Goal: Task Accomplishment & Management: Use online tool/utility

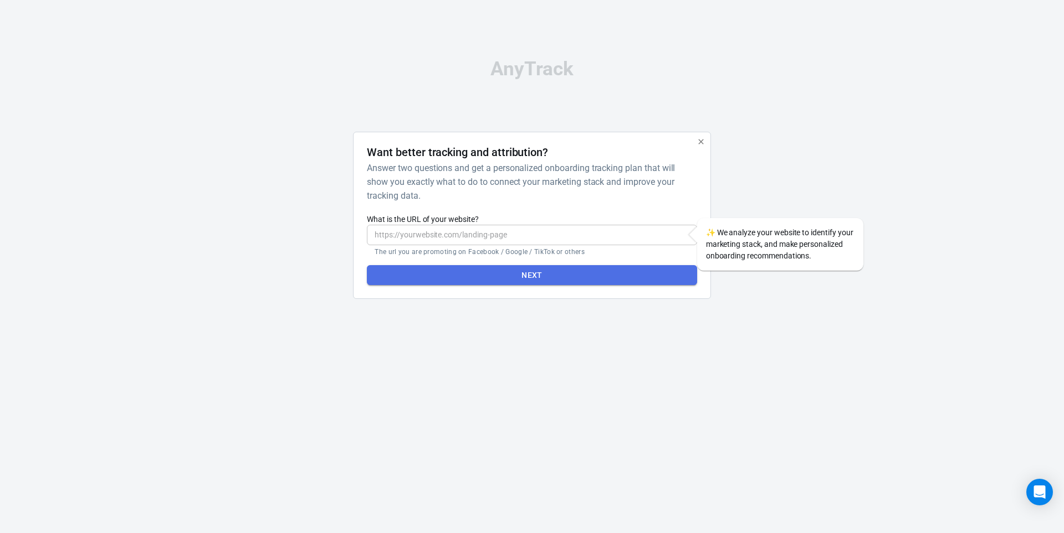
click at [519, 276] on button "Next" at bounding box center [532, 275] width 330 height 20
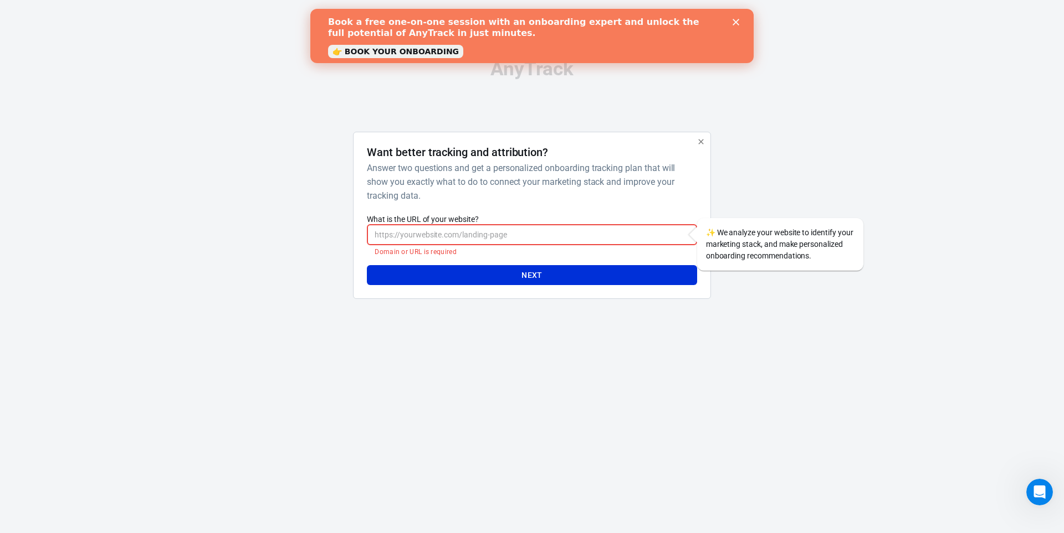
click at [699, 144] on icon "button" at bounding box center [700, 141] width 5 height 5
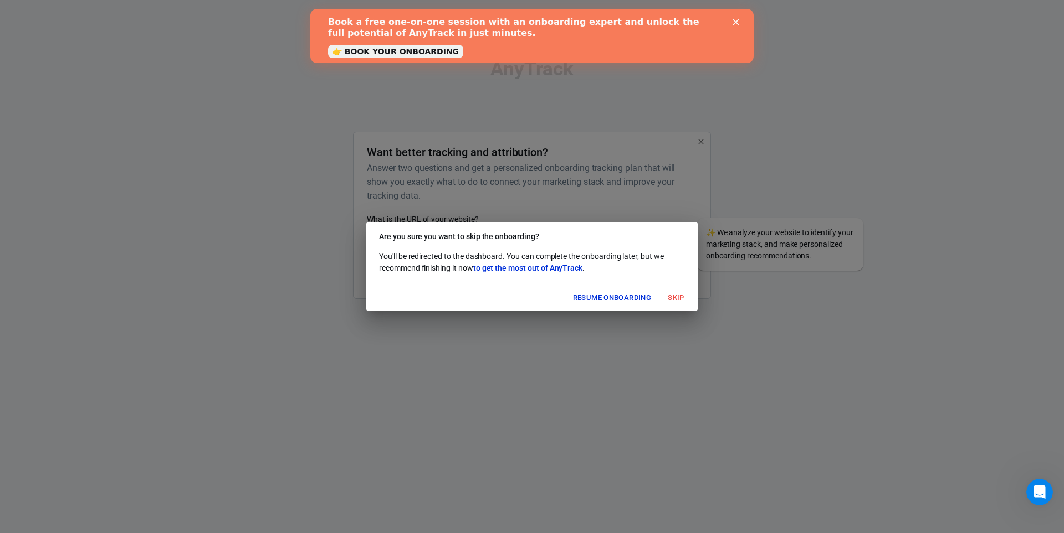
click at [677, 297] on button "Skip" at bounding box center [675, 298] width 35 height 17
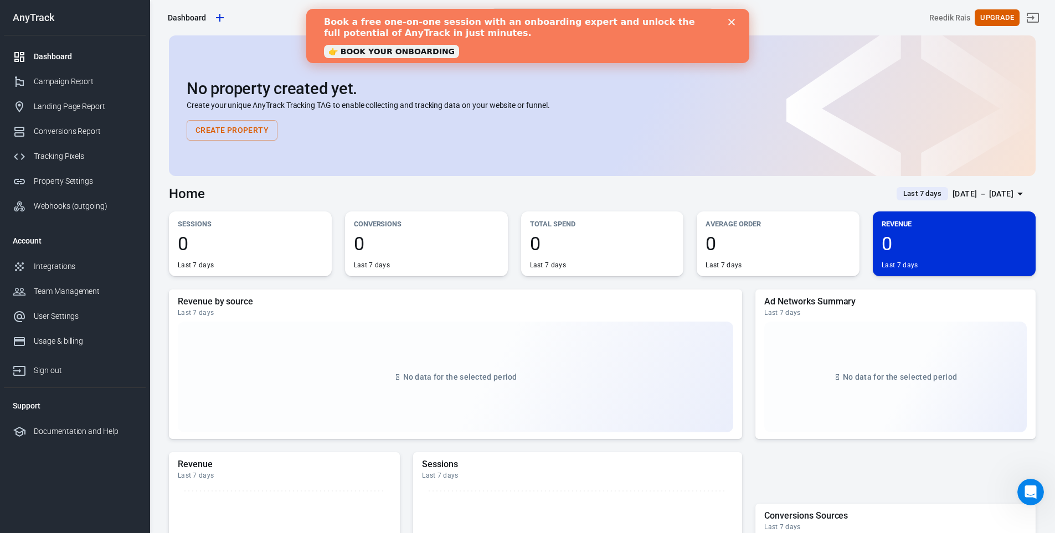
click at [735, 20] on div "Close" at bounding box center [733, 22] width 11 height 7
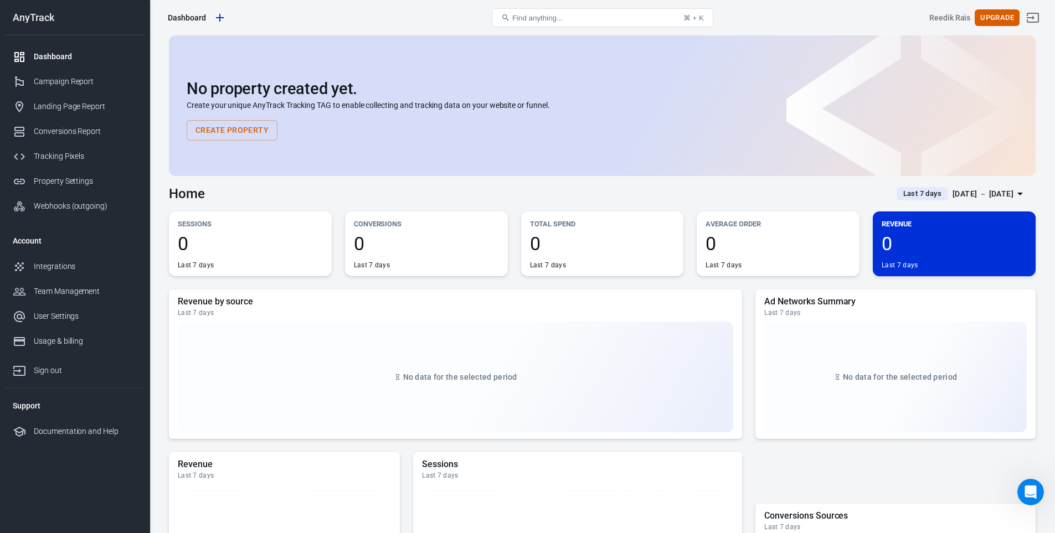
click at [232, 127] on button "Create Property" at bounding box center [232, 130] width 91 height 20
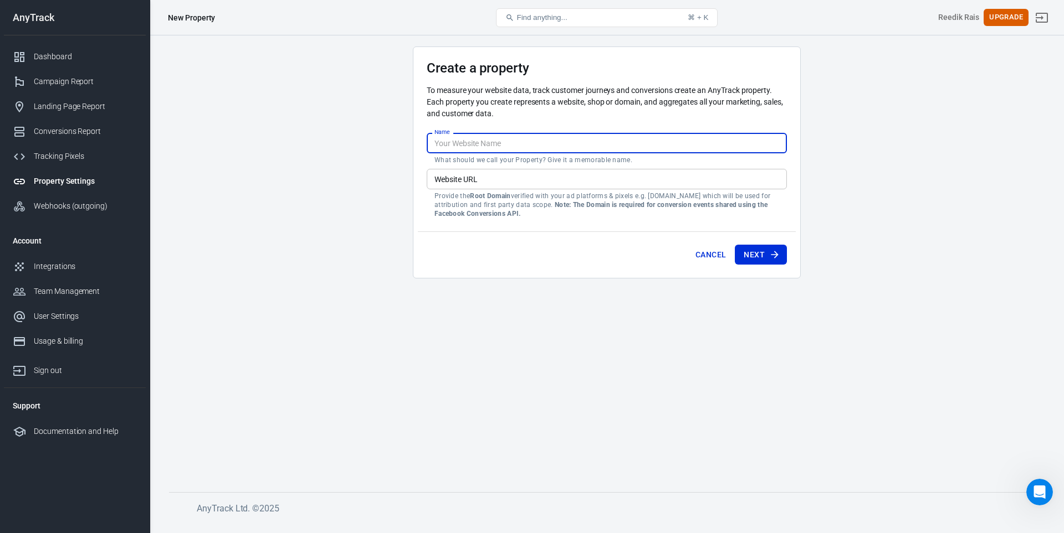
click at [482, 148] on input "Name" at bounding box center [607, 143] width 360 height 20
click at [498, 141] on input "Name" at bounding box center [607, 143] width 360 height 20
click at [331, 199] on main "Create a property To measure your website data, track customer journeys and con…" at bounding box center [606, 261] width 875 height 428
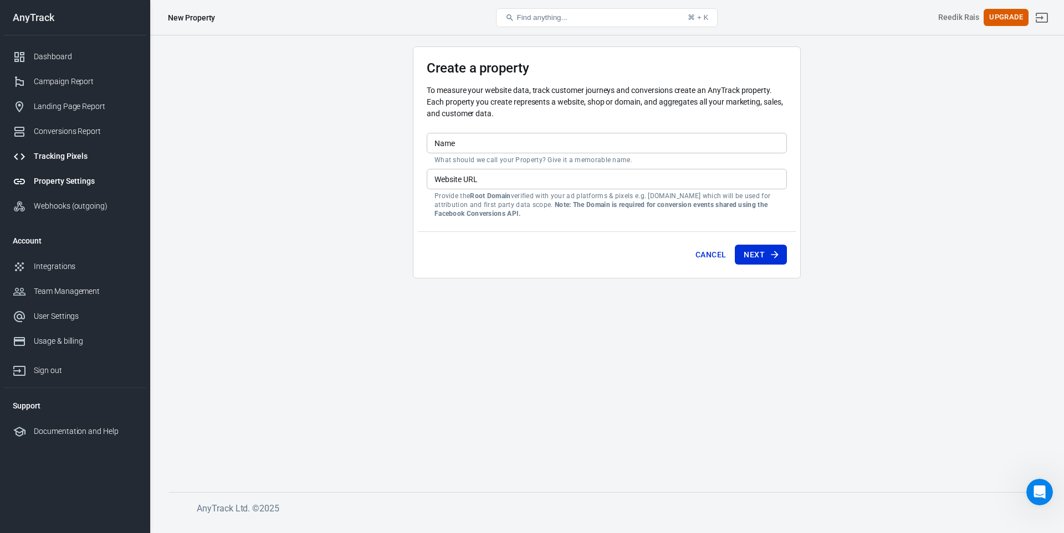
click at [69, 157] on div "Tracking Pixels" at bounding box center [85, 157] width 103 height 12
click at [68, 156] on div "Tracking Pixels" at bounding box center [85, 157] width 103 height 12
click at [71, 206] on div "Webhooks (outgoing)" at bounding box center [85, 207] width 103 height 12
click at [95, 204] on div "Webhooks (outgoing)" at bounding box center [85, 207] width 103 height 12
click at [91, 205] on div "Webhooks (outgoing)" at bounding box center [85, 207] width 103 height 12
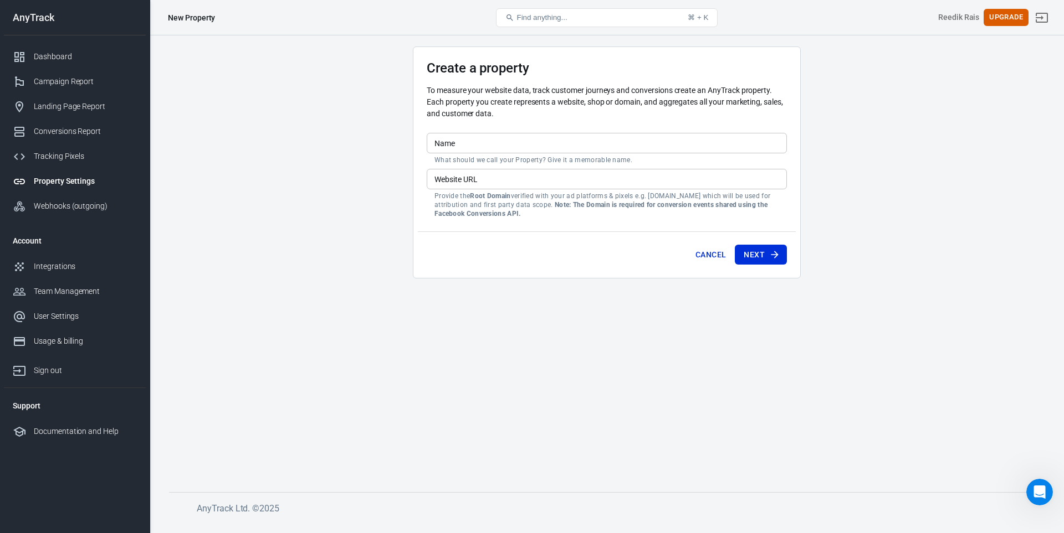
click at [91, 205] on div "Webhooks (outgoing)" at bounding box center [85, 207] width 103 height 12
click at [63, 264] on div "Integrations" at bounding box center [85, 267] width 103 height 12
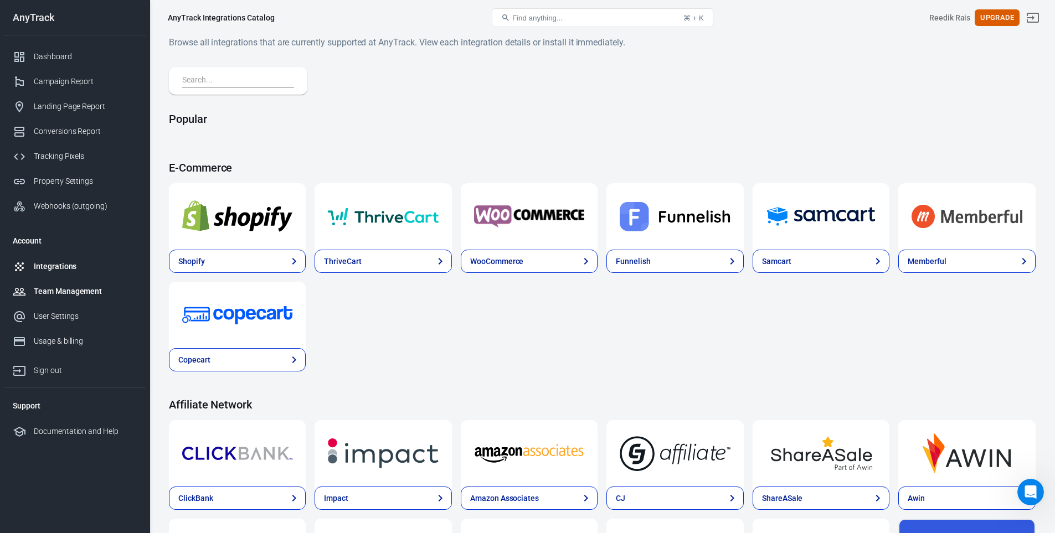
click at [64, 292] on div "Team Management" at bounding box center [85, 292] width 103 height 12
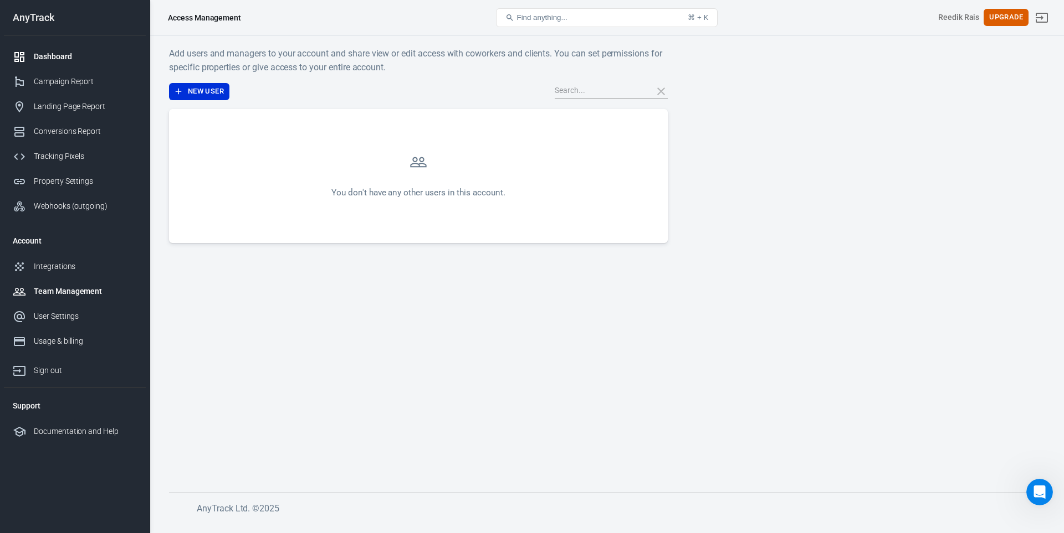
click at [64, 58] on div "Dashboard" at bounding box center [85, 57] width 103 height 12
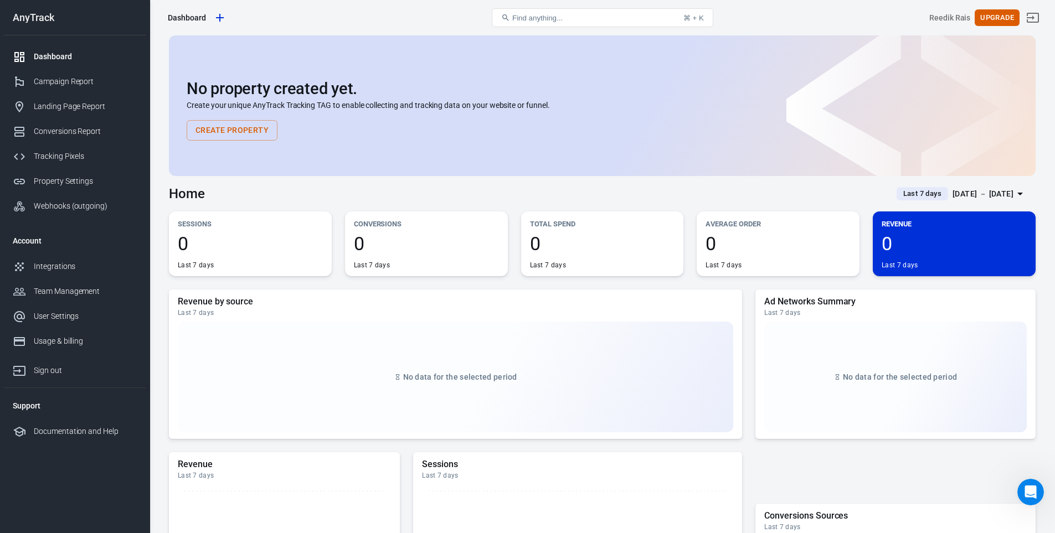
click at [247, 127] on button "Create Property" at bounding box center [232, 130] width 91 height 20
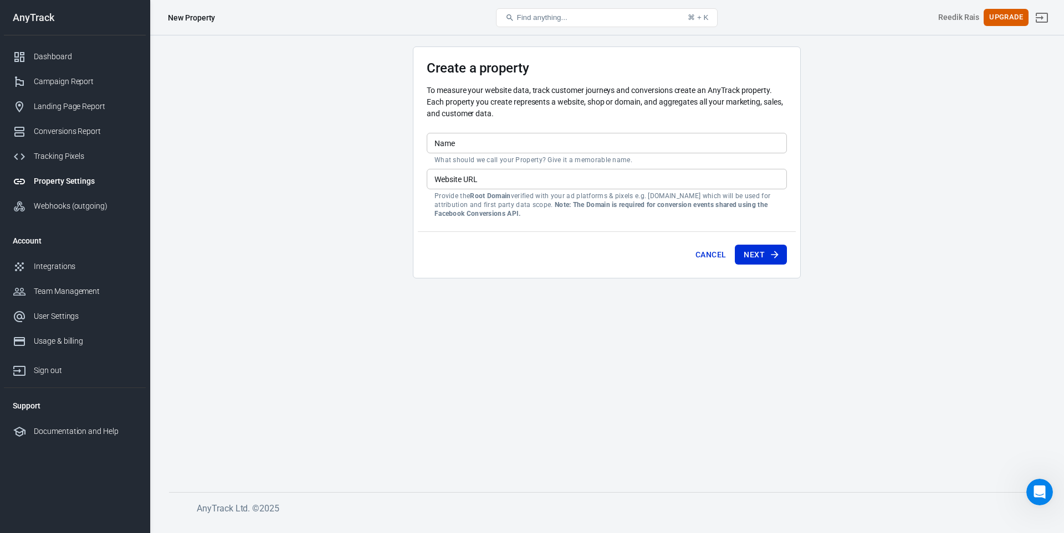
click at [537, 179] on input "Website URL" at bounding box center [607, 179] width 360 height 20
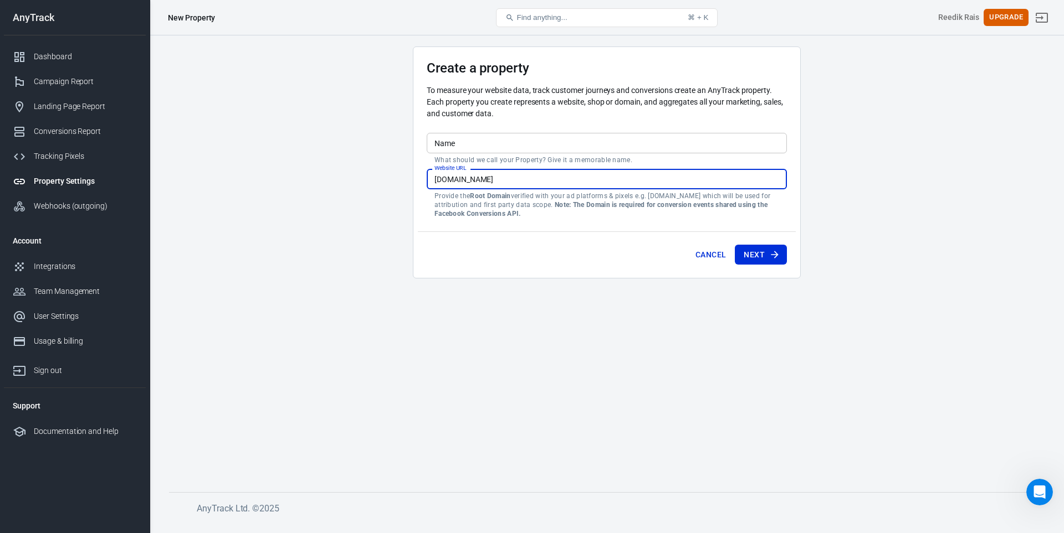
type input "[DOMAIN_NAME]"
click at [560, 148] on input "Name" at bounding box center [607, 143] width 360 height 20
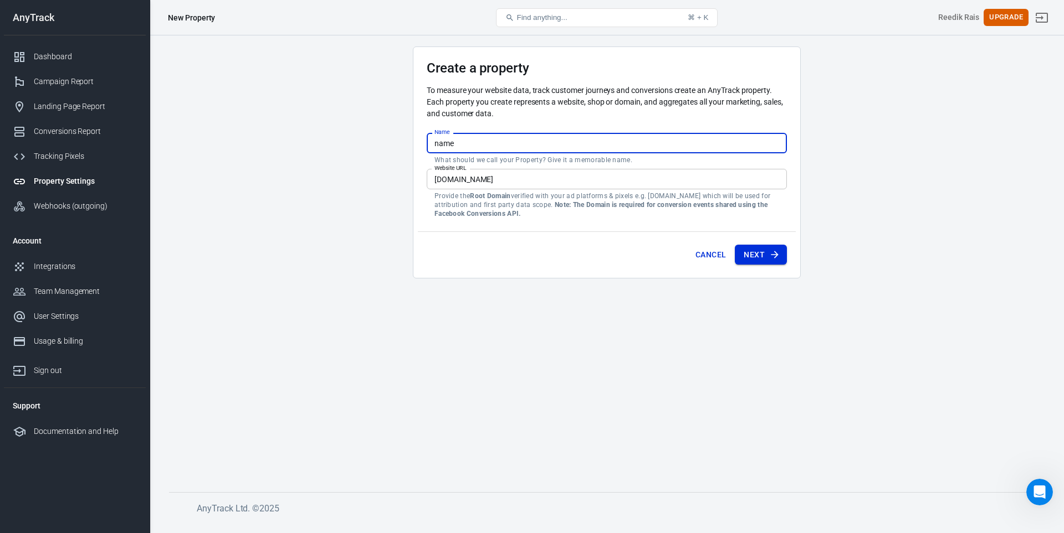
type input "name"
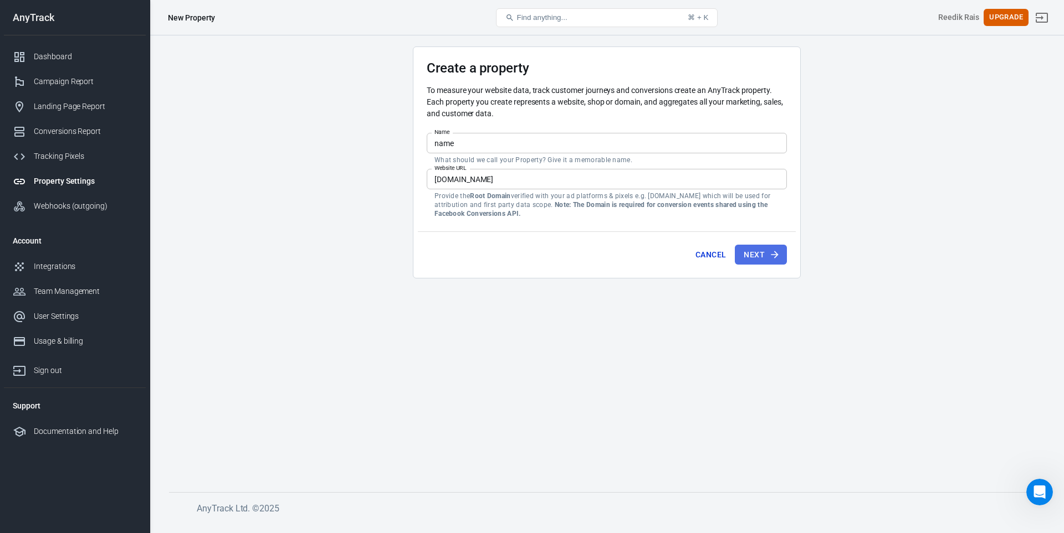
click at [756, 259] on button "Next" at bounding box center [761, 255] width 52 height 20
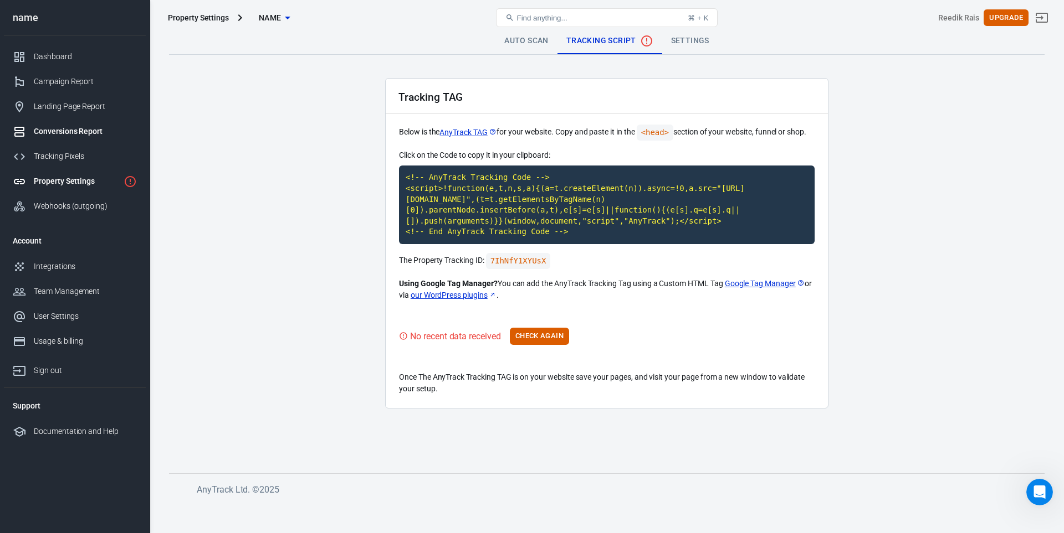
click at [81, 127] on div "Conversions Report" at bounding box center [85, 132] width 103 height 12
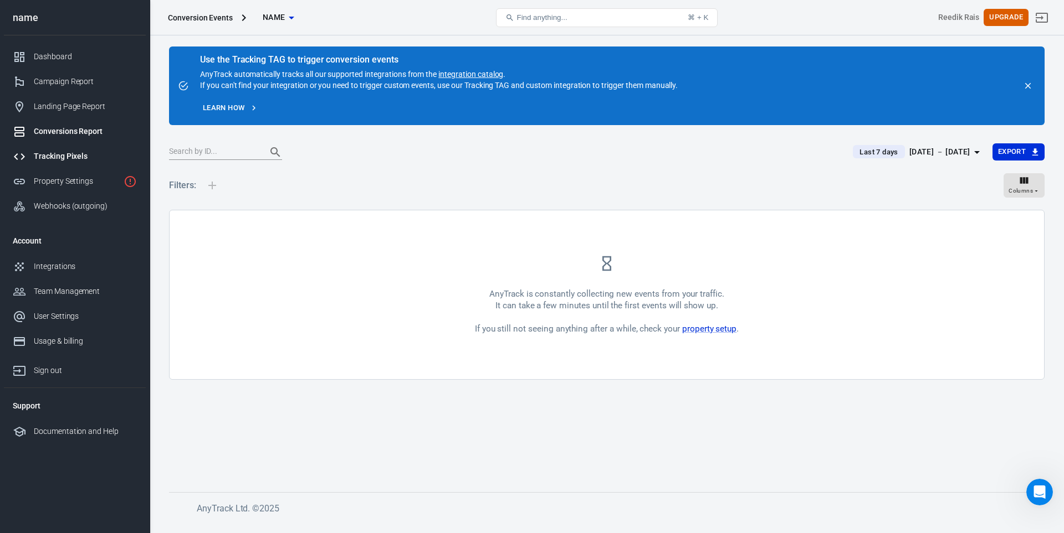
click at [70, 156] on div "Tracking Pixels" at bounding box center [85, 157] width 103 height 12
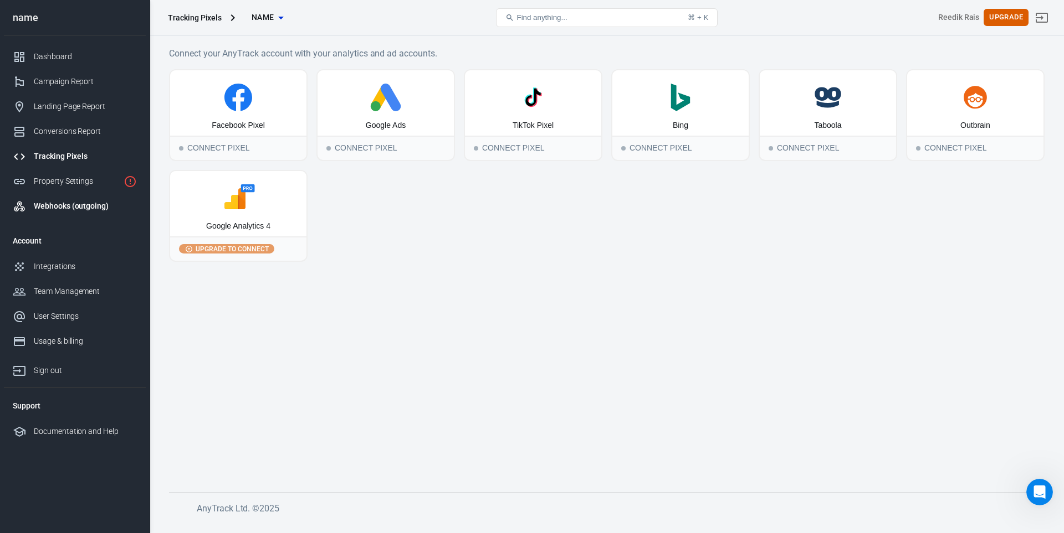
click at [61, 204] on div "Webhooks (outgoing)" at bounding box center [85, 207] width 103 height 12
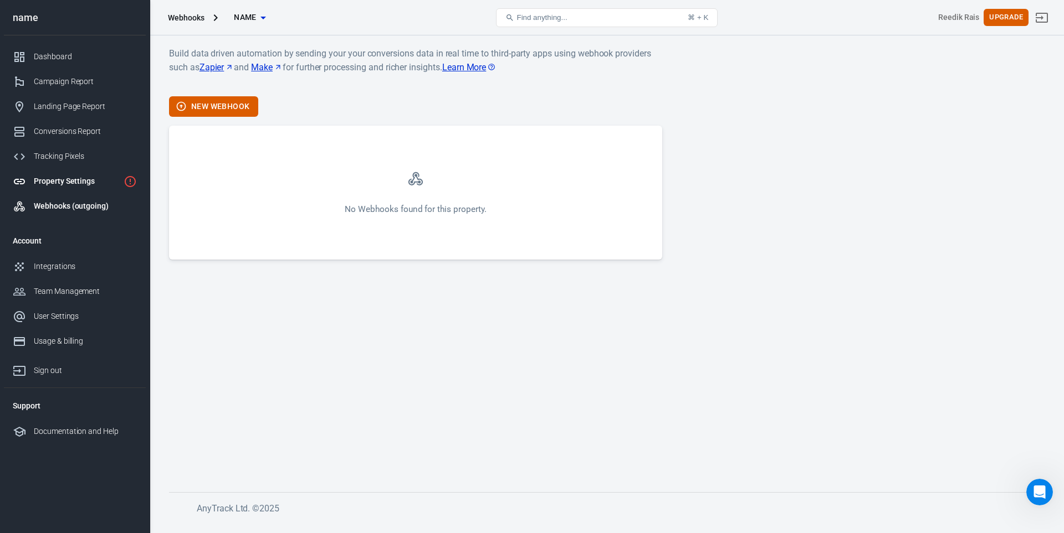
click at [63, 181] on div "Property Settings" at bounding box center [76, 182] width 85 height 12
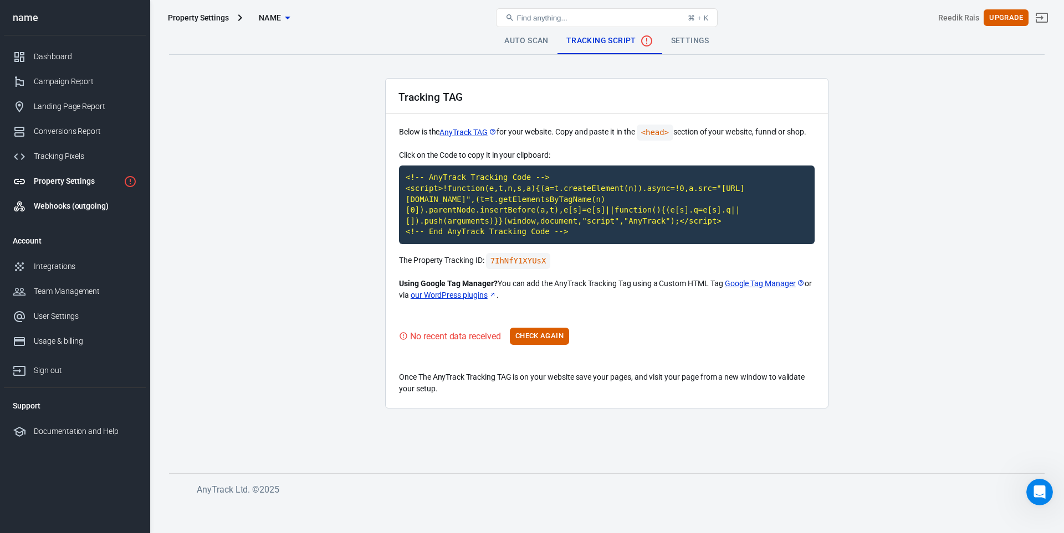
click at [88, 210] on div "Webhooks (outgoing)" at bounding box center [85, 207] width 103 height 12
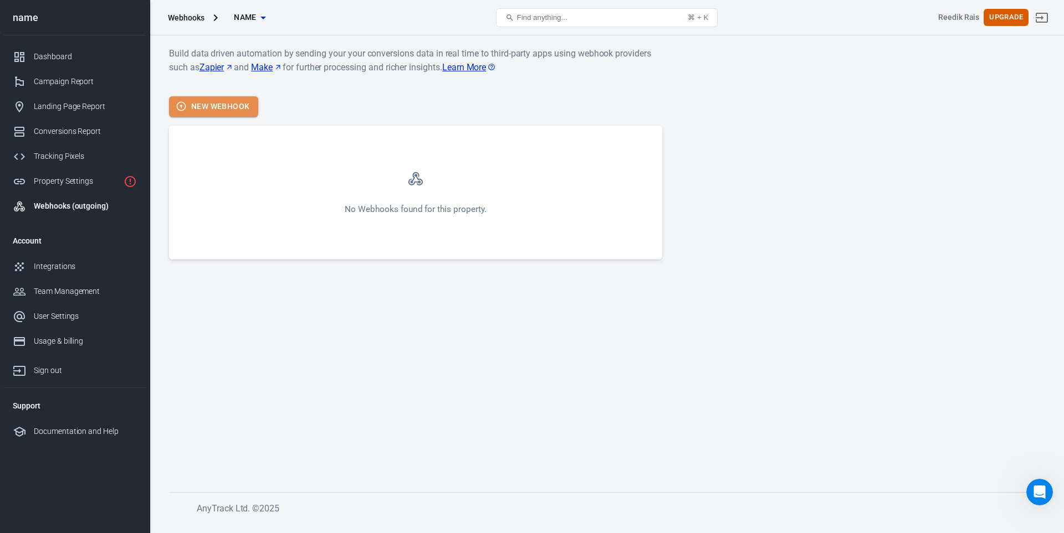
click at [219, 107] on button "New Webhook" at bounding box center [213, 106] width 89 height 20
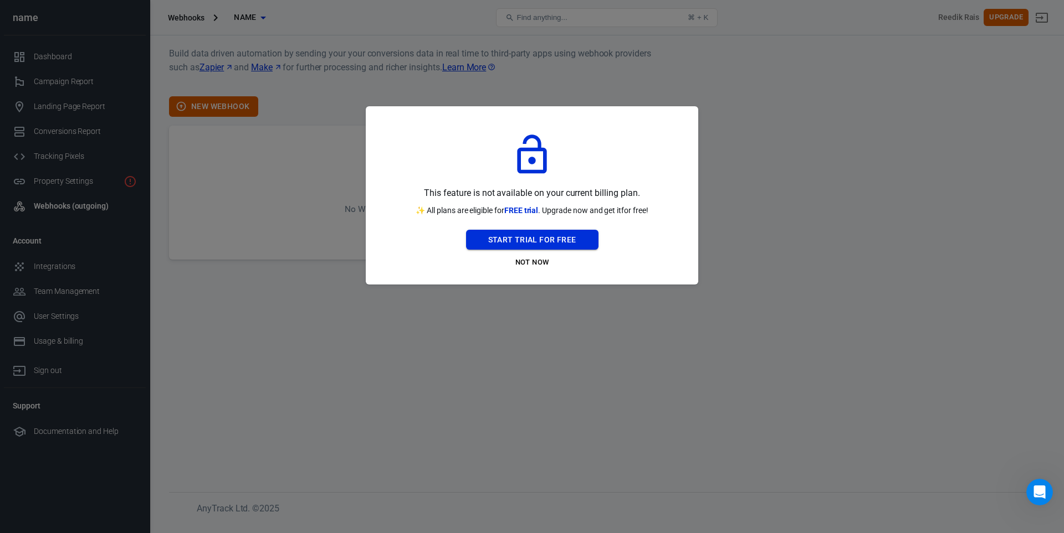
click at [535, 239] on button "Start Trial For Free" at bounding box center [532, 240] width 132 height 20
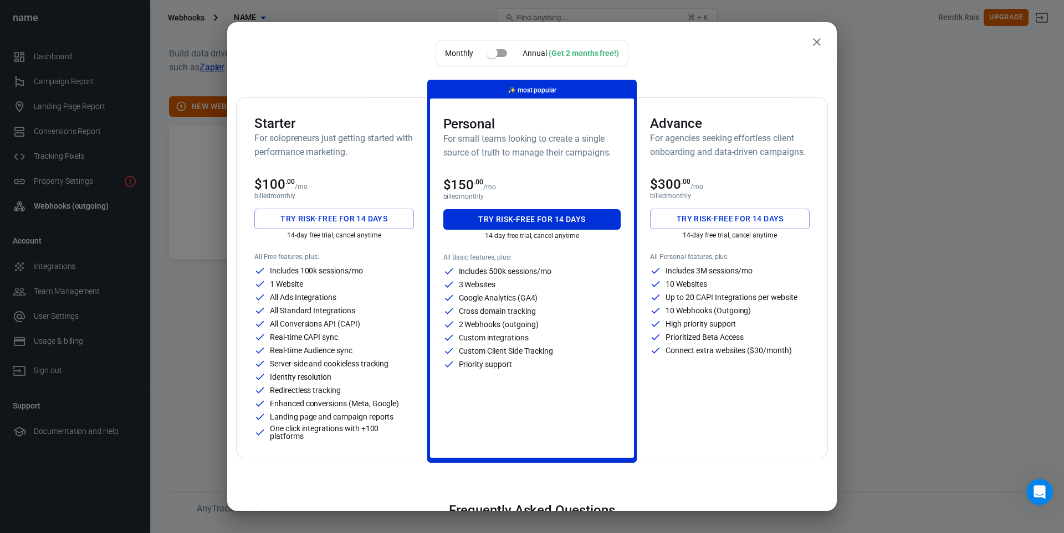
click at [307, 143] on h6 "For solopreneurs just getting started with performance marketing." at bounding box center [334, 145] width 160 height 28
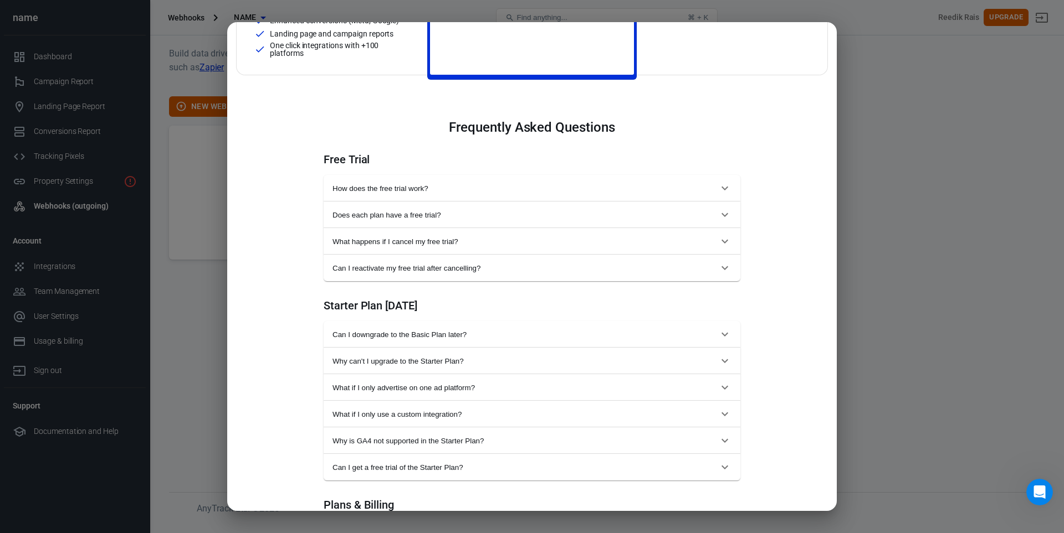
scroll to position [388, 0]
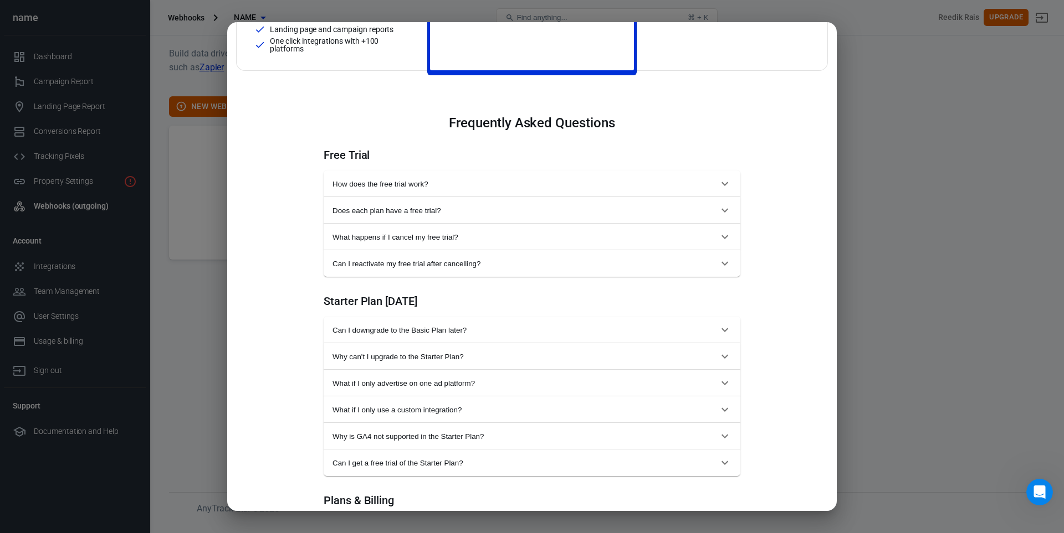
click at [556, 182] on span "How does the free trial work?" at bounding box center [525, 184] width 386 height 8
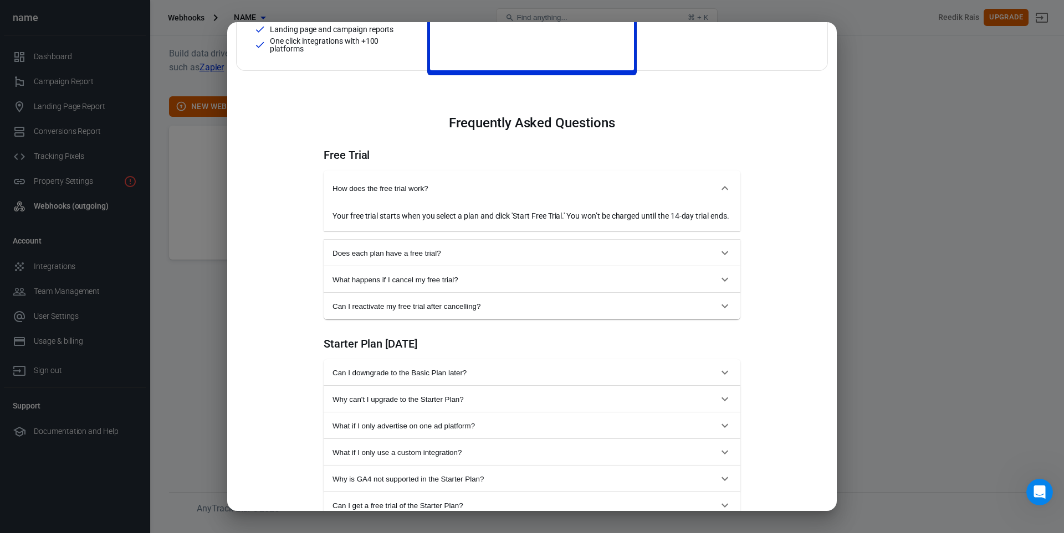
click at [510, 258] on span "Does each plan have a free trial?" at bounding box center [525, 253] width 386 height 8
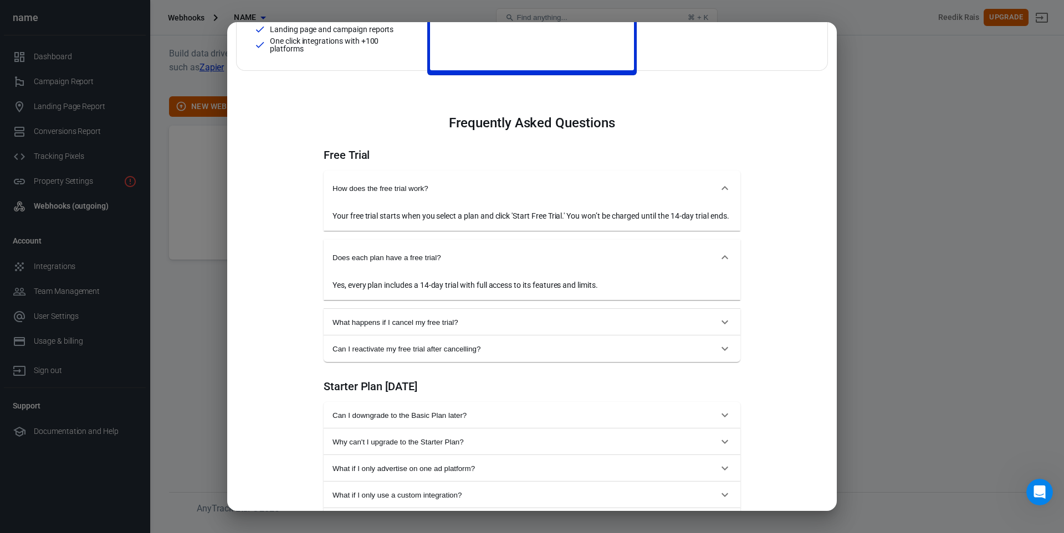
click at [489, 327] on span "What happens if I cancel my free trial?" at bounding box center [525, 323] width 386 height 8
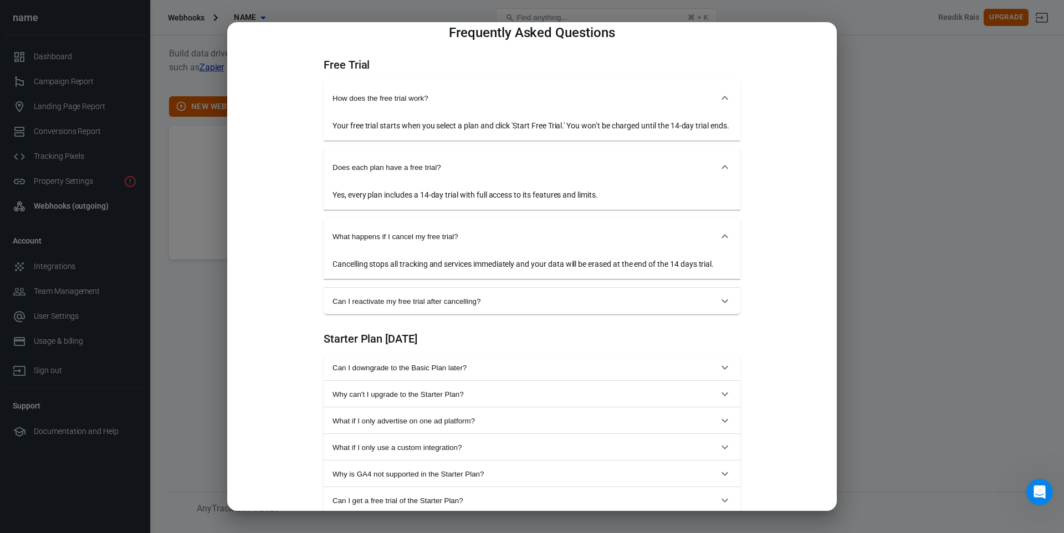
scroll to position [517, 0]
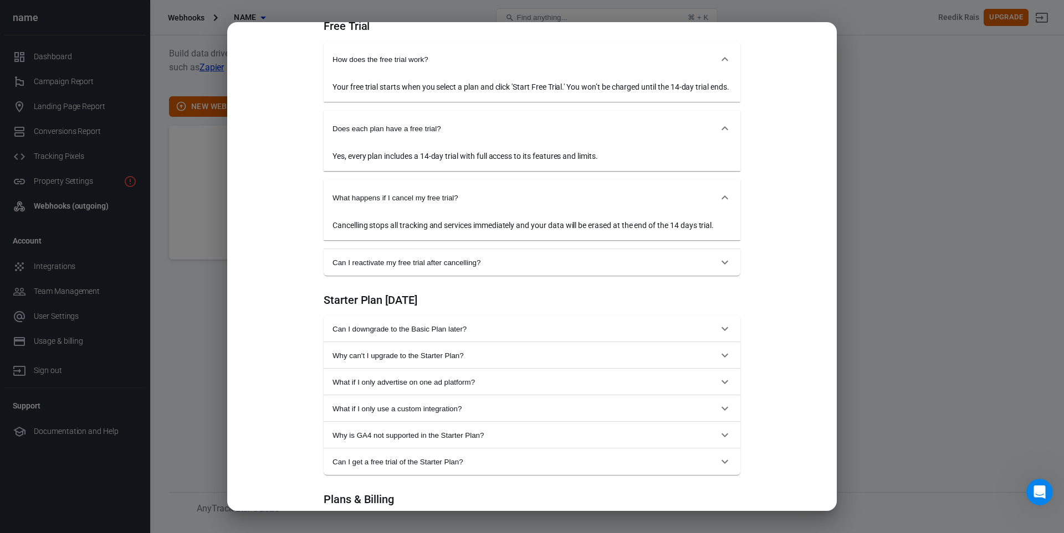
click at [505, 267] on span "Can I reactivate my free trial after cancelling?" at bounding box center [525, 263] width 386 height 8
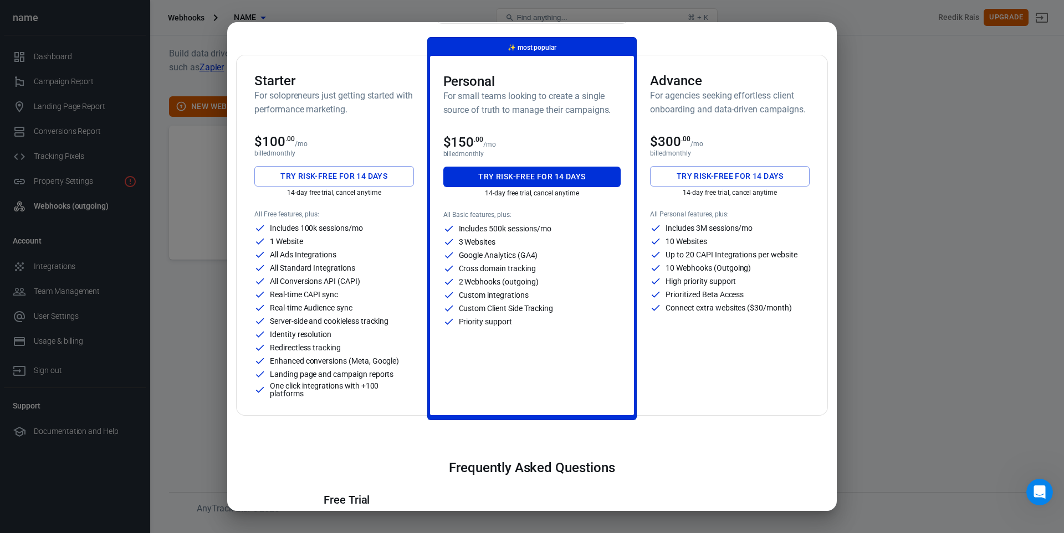
scroll to position [0, 0]
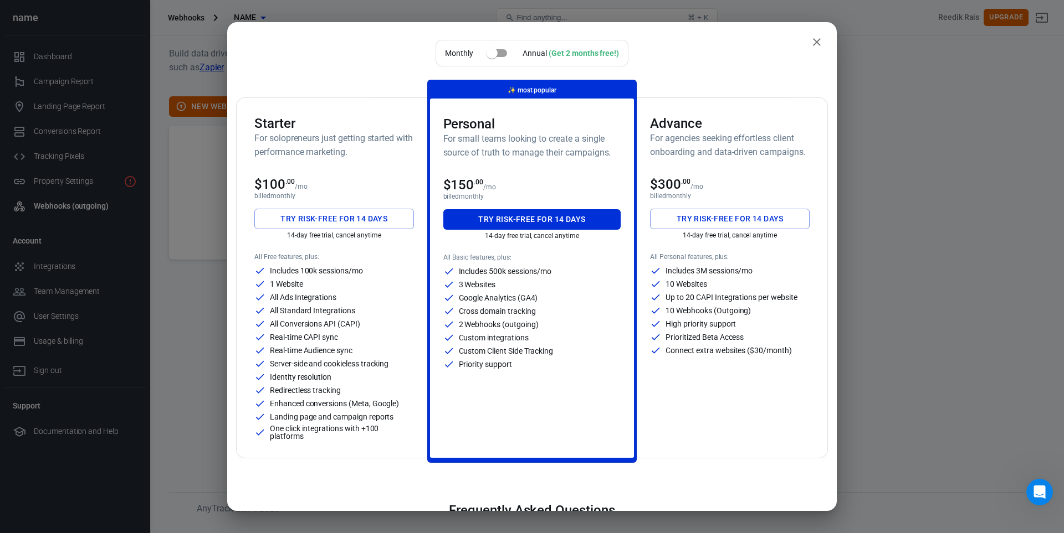
click at [813, 42] on icon "close" at bounding box center [817, 42] width 8 height 8
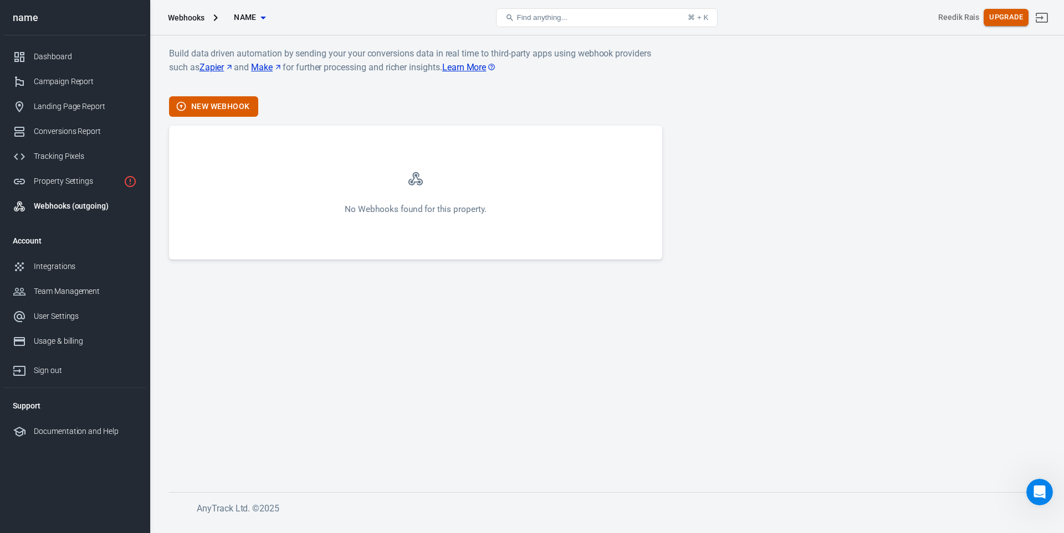
click at [998, 16] on button "Upgrade" at bounding box center [1005, 17] width 45 height 17
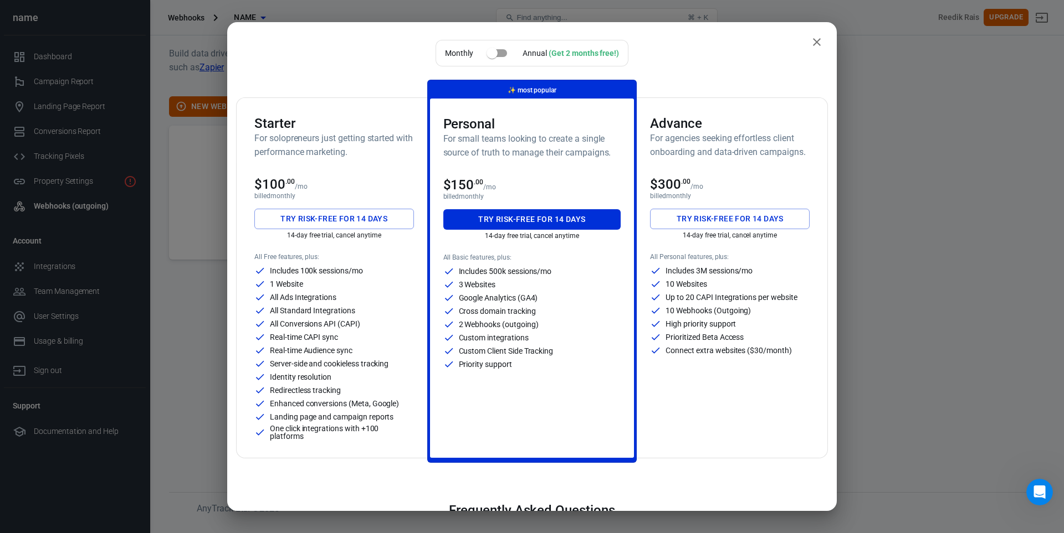
click at [358, 212] on button "Try risk-free for 14 days" at bounding box center [334, 219] width 160 height 20
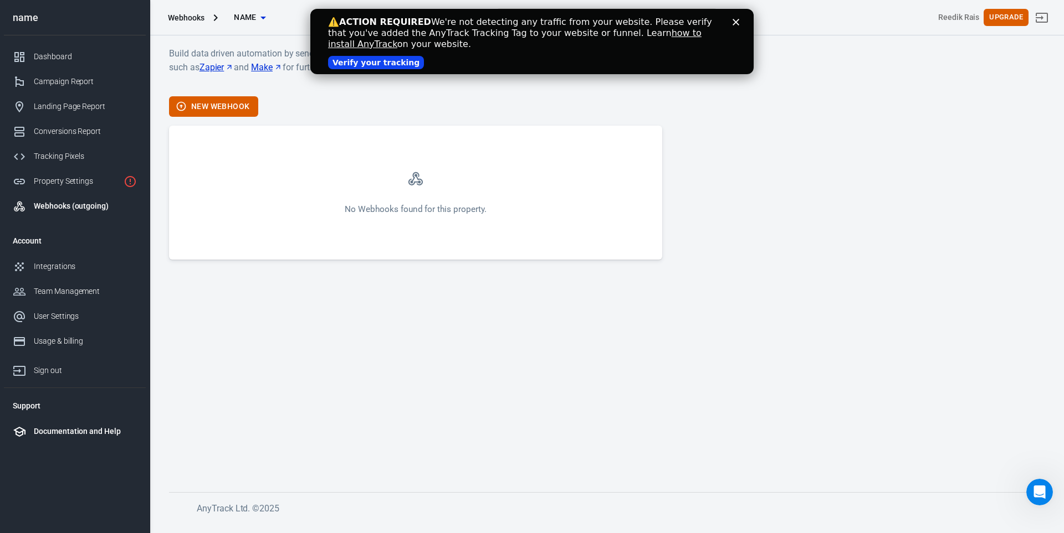
click at [93, 438] on li "Documentation and Help" at bounding box center [75, 431] width 142 height 25
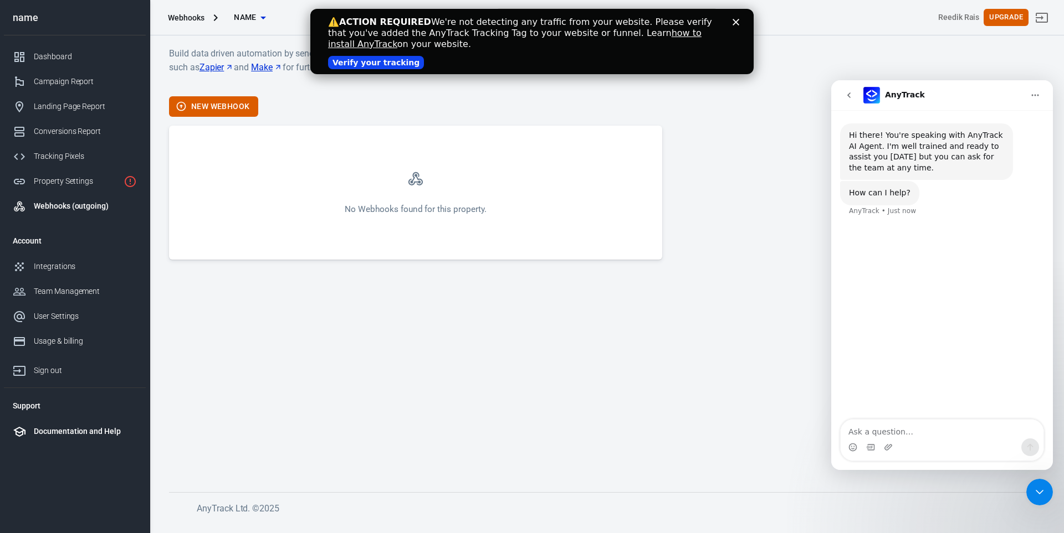
click at [89, 432] on div "Documentation and Help" at bounding box center [85, 432] width 103 height 12
click at [97, 424] on li "Documentation and Help" at bounding box center [75, 431] width 142 height 25
click at [923, 435] on textarea "Ask a question…" at bounding box center [941, 429] width 203 height 19
type textarea "postback"
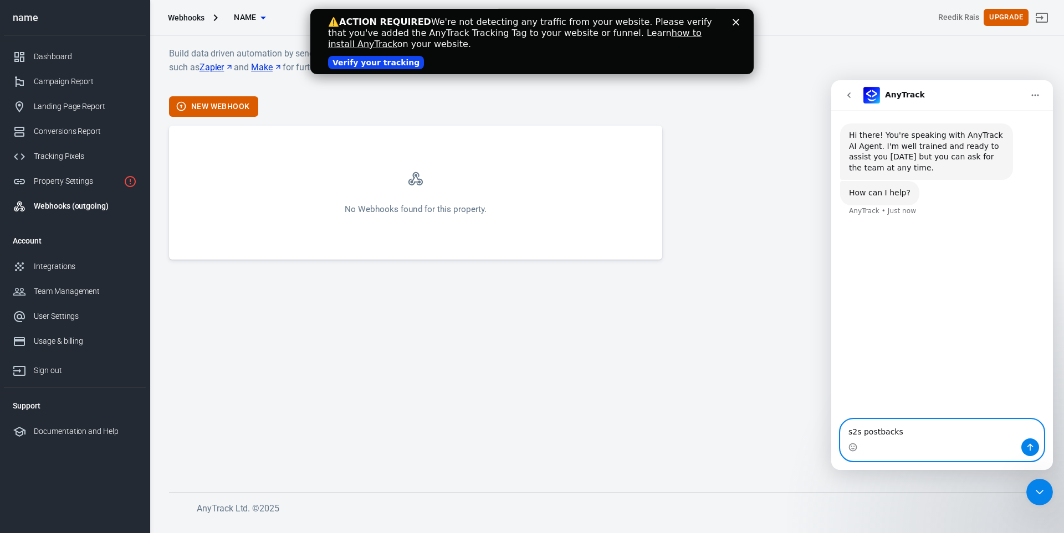
type textarea "s2s postbacks?"
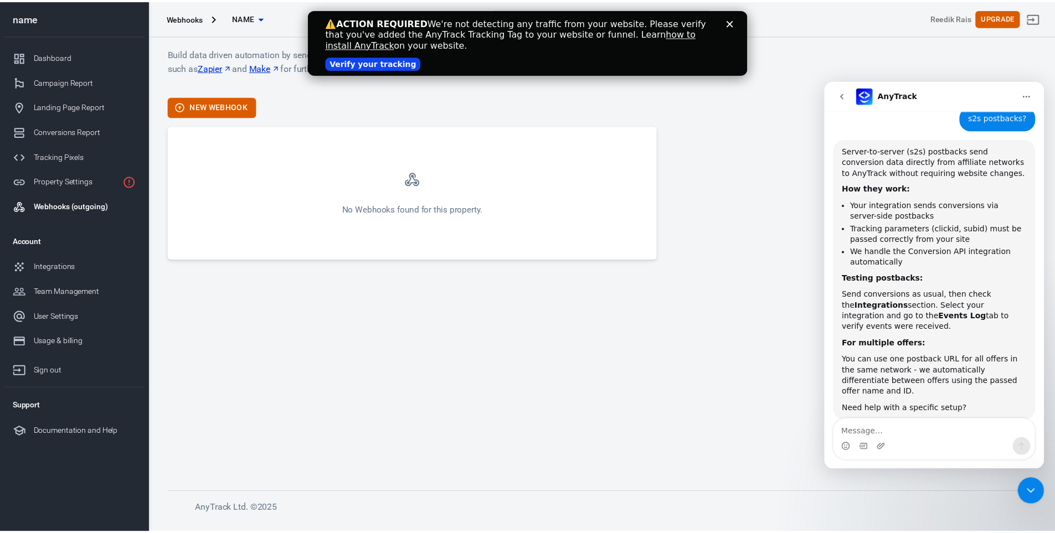
scroll to position [111, 0]
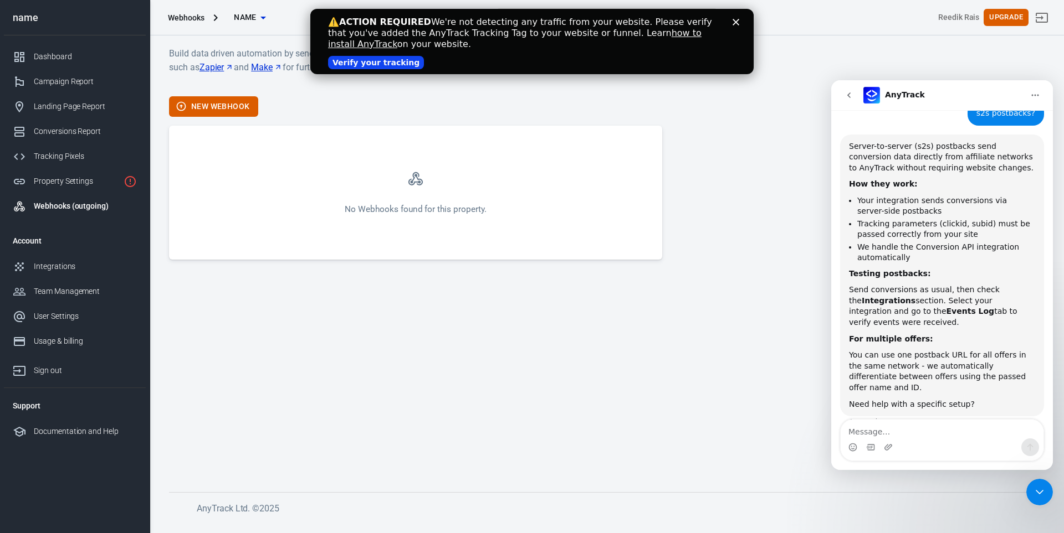
click at [321, 106] on div "New Webhook" at bounding box center [415, 106] width 493 height 20
click at [735, 21] on polygon "Close" at bounding box center [735, 22] width 7 height 7
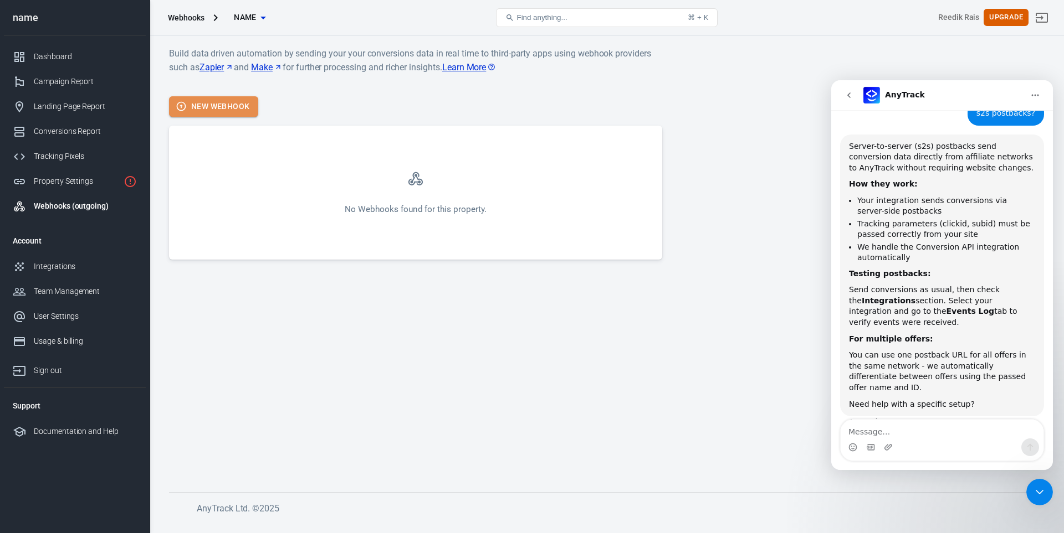
click at [209, 100] on button "New Webhook" at bounding box center [213, 106] width 89 height 20
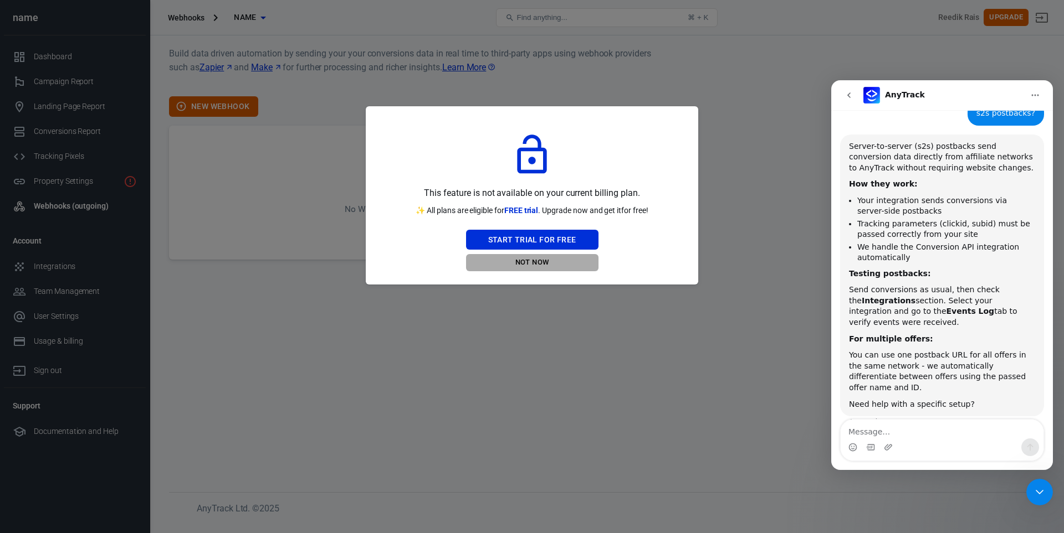
click at [542, 263] on button "Not Now" at bounding box center [532, 262] width 132 height 17
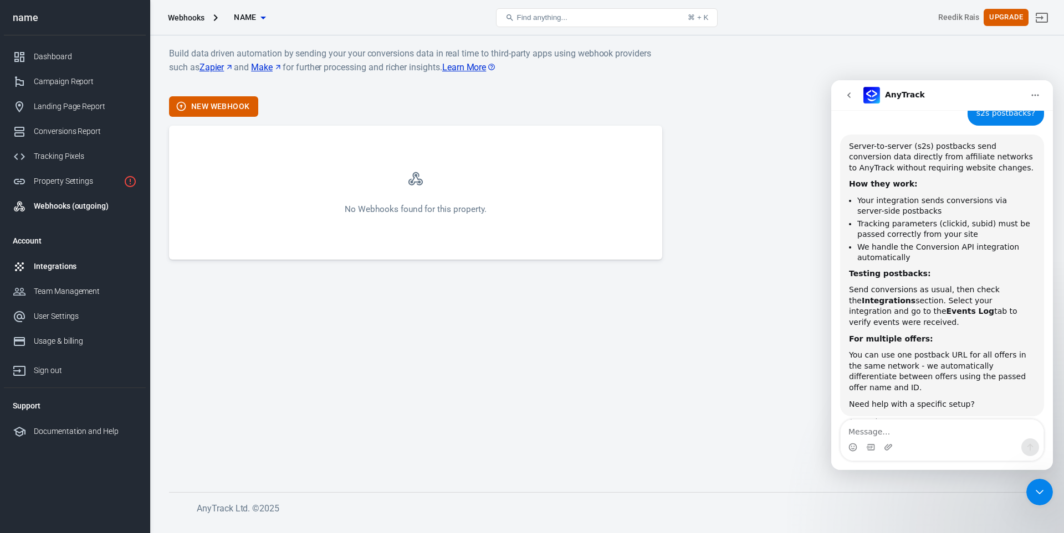
click at [66, 269] on div "Integrations" at bounding box center [85, 267] width 103 height 12
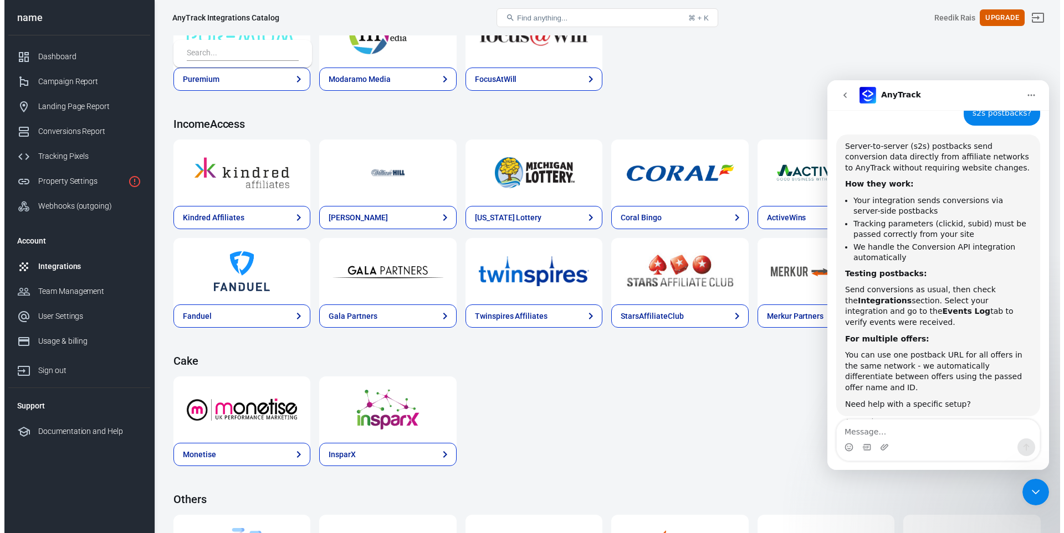
scroll to position [1585, 0]
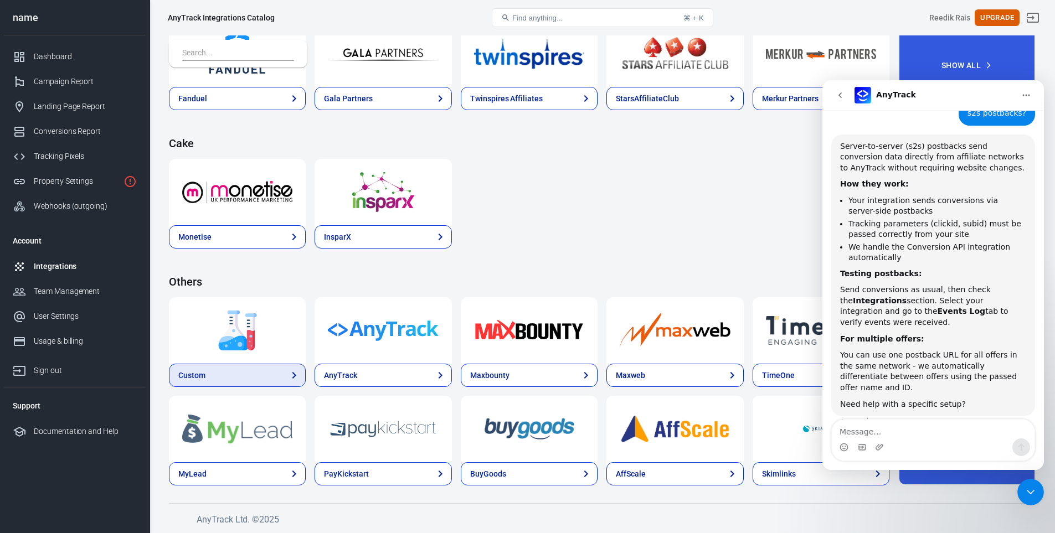
click at [254, 373] on link "Custom" at bounding box center [237, 375] width 137 height 23
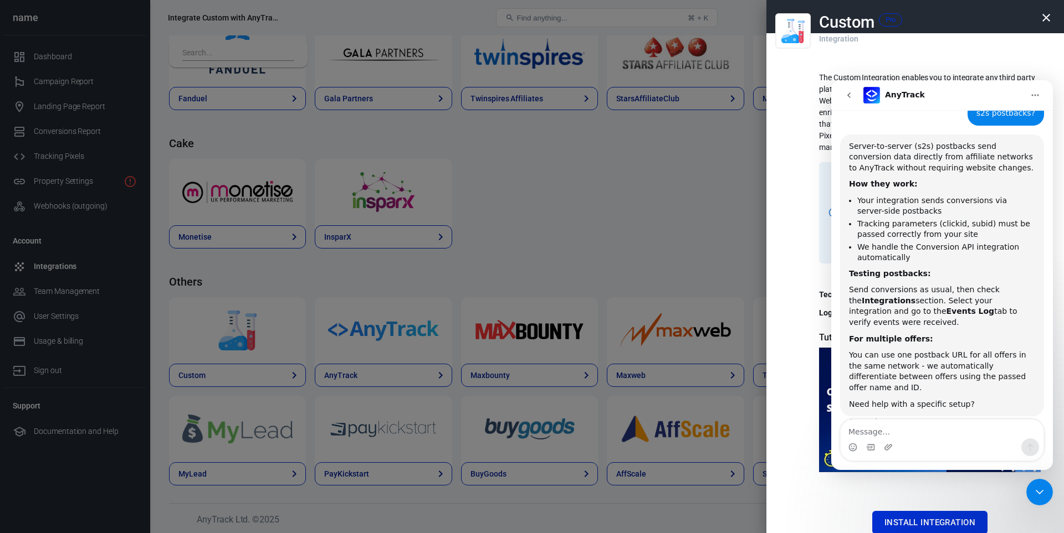
click at [1039, 495] on icon "Close Intercom Messenger" at bounding box center [1039, 492] width 13 height 13
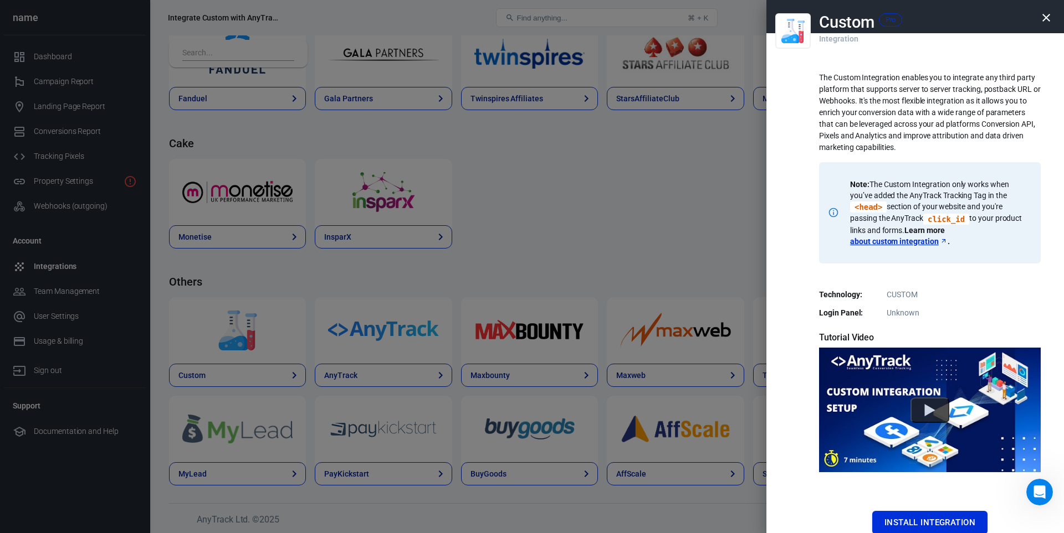
scroll to position [111, 0]
click at [949, 518] on button "Install Integration" at bounding box center [929, 522] width 115 height 23
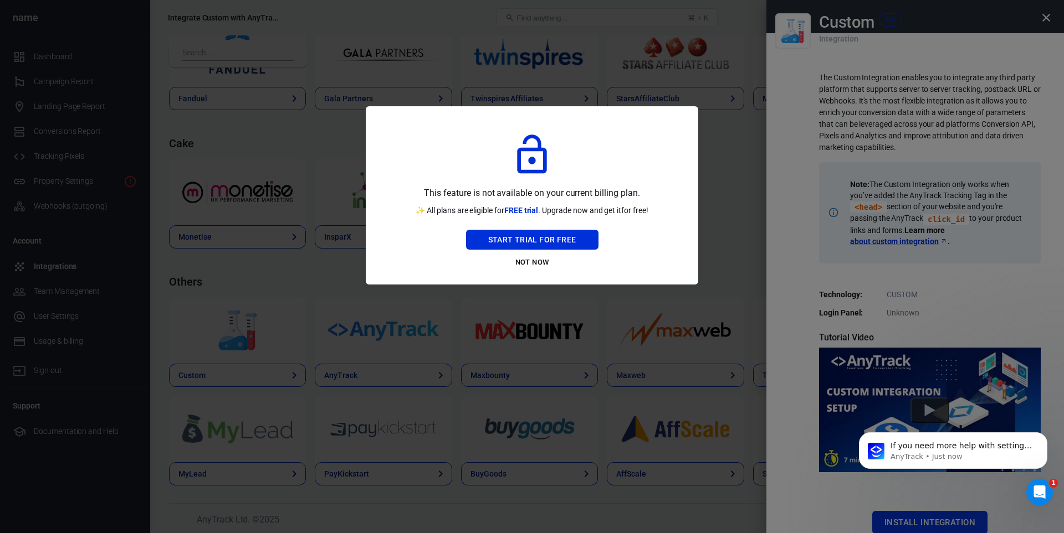
scroll to position [180, 0]
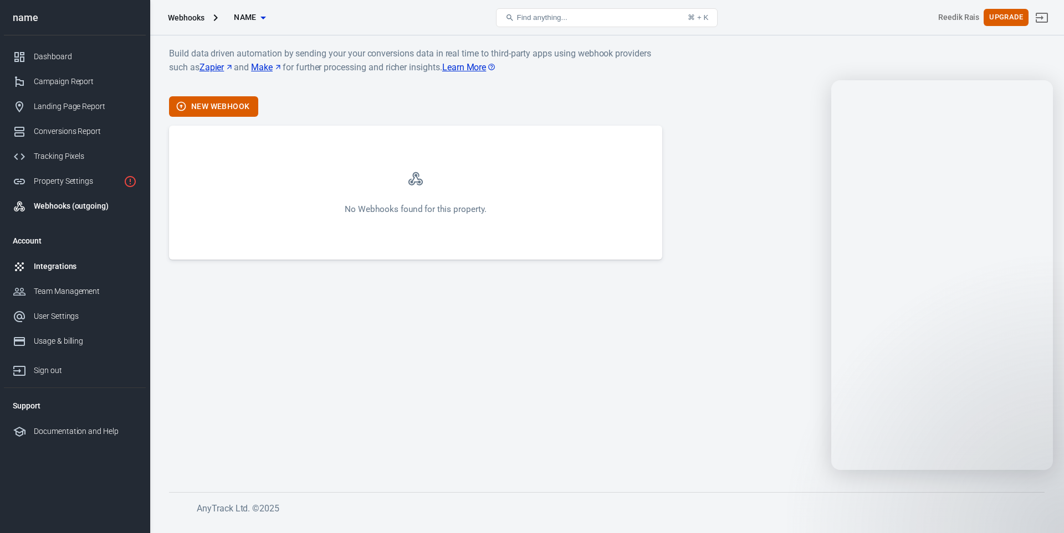
click at [69, 264] on div "Integrations" at bounding box center [85, 267] width 103 height 12
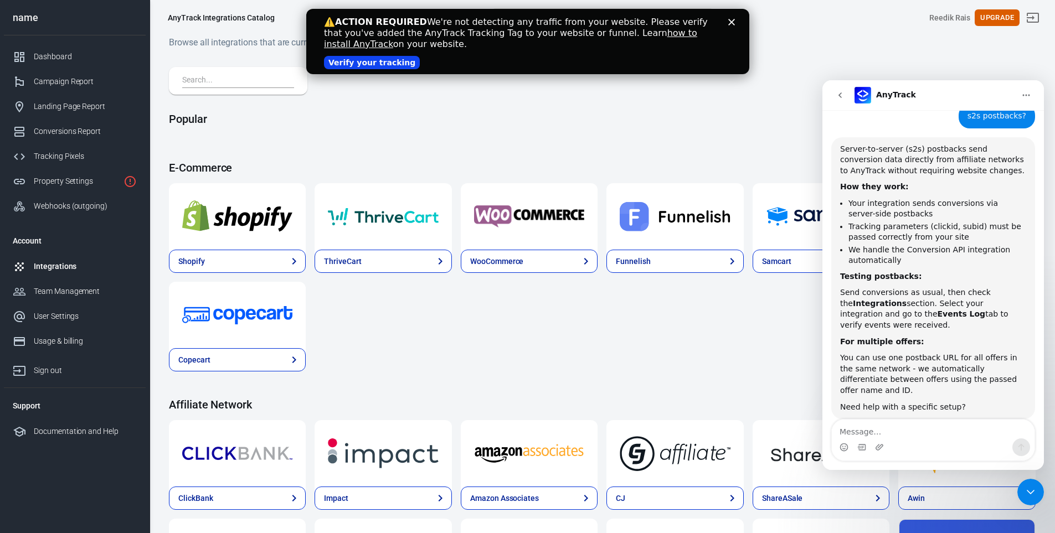
scroll to position [111, 0]
click at [731, 21] on icon "Close" at bounding box center [731, 22] width 7 height 7
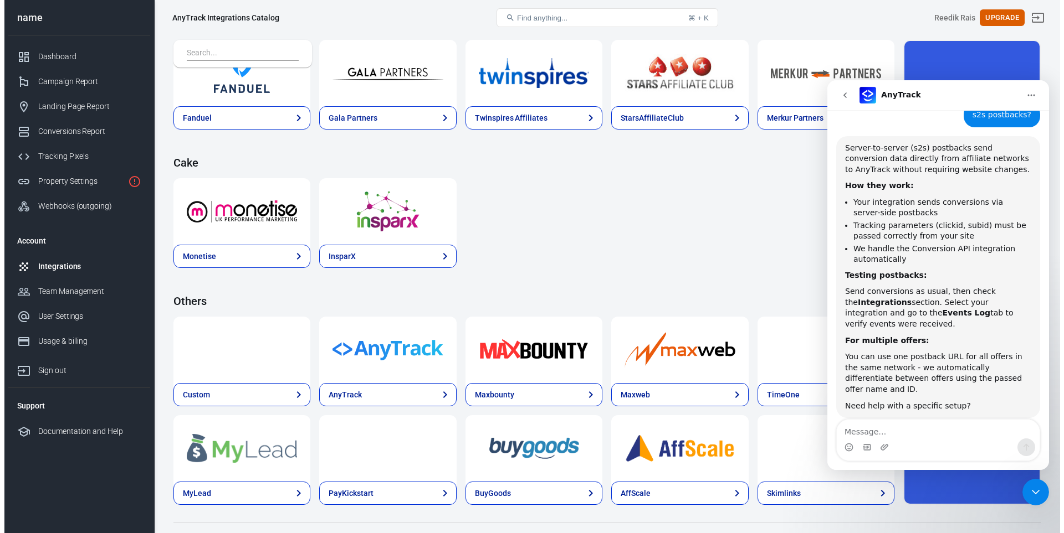
scroll to position [1585, 0]
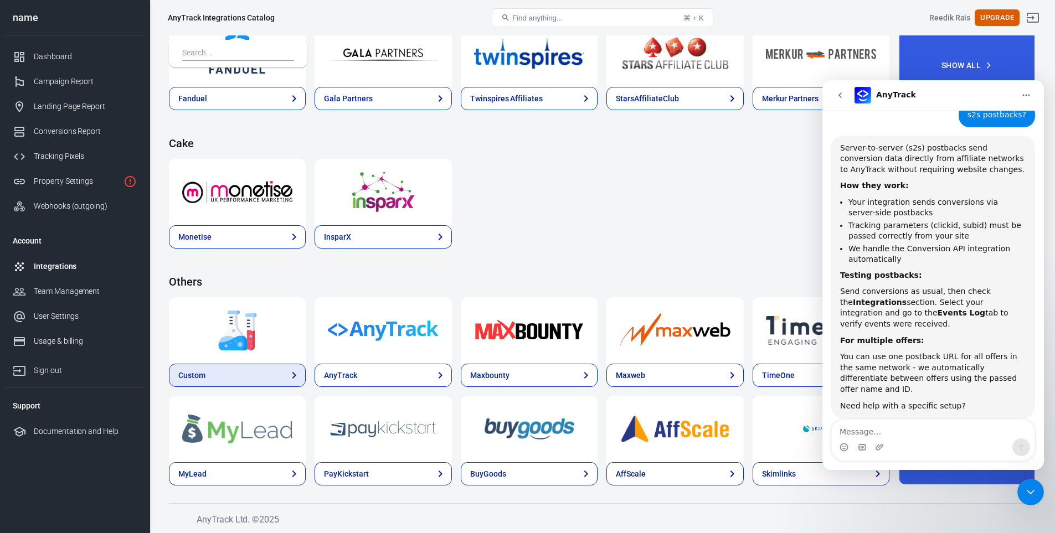
click at [248, 376] on link "Custom" at bounding box center [237, 375] width 137 height 23
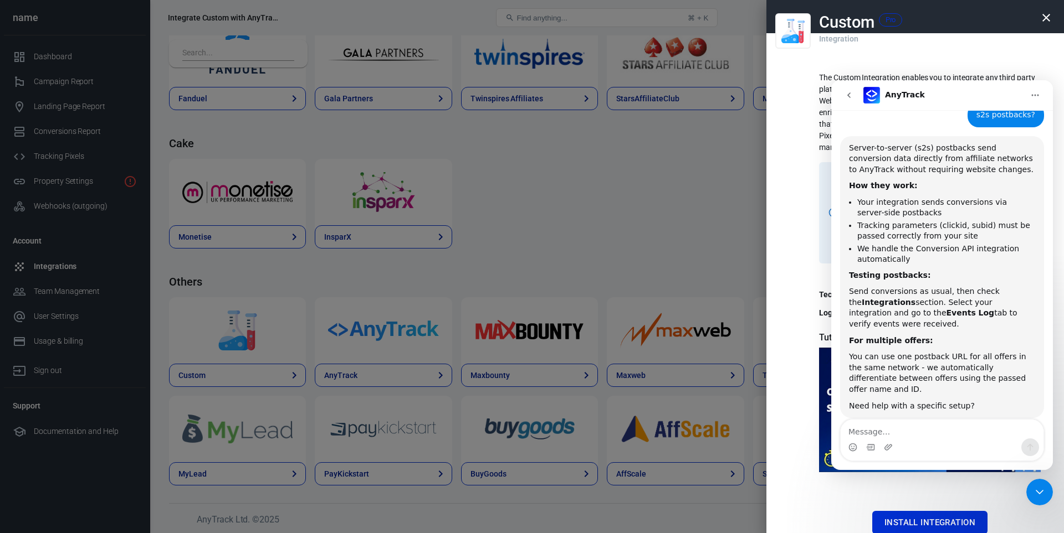
click at [844, 95] on icon "go back" at bounding box center [848, 95] width 9 height 9
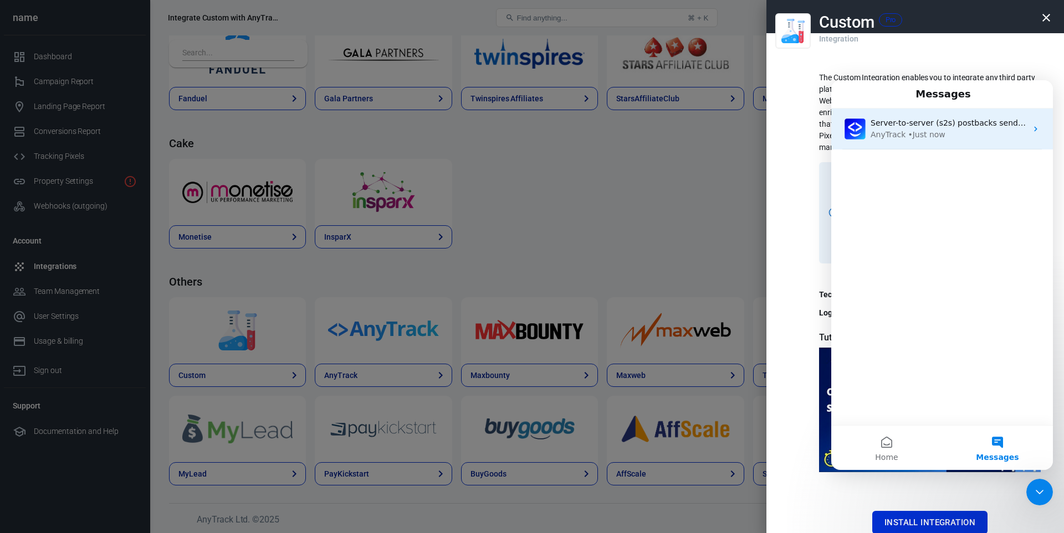
click at [959, 134] on div "AnyTrack • Just now" at bounding box center [948, 135] width 156 height 12
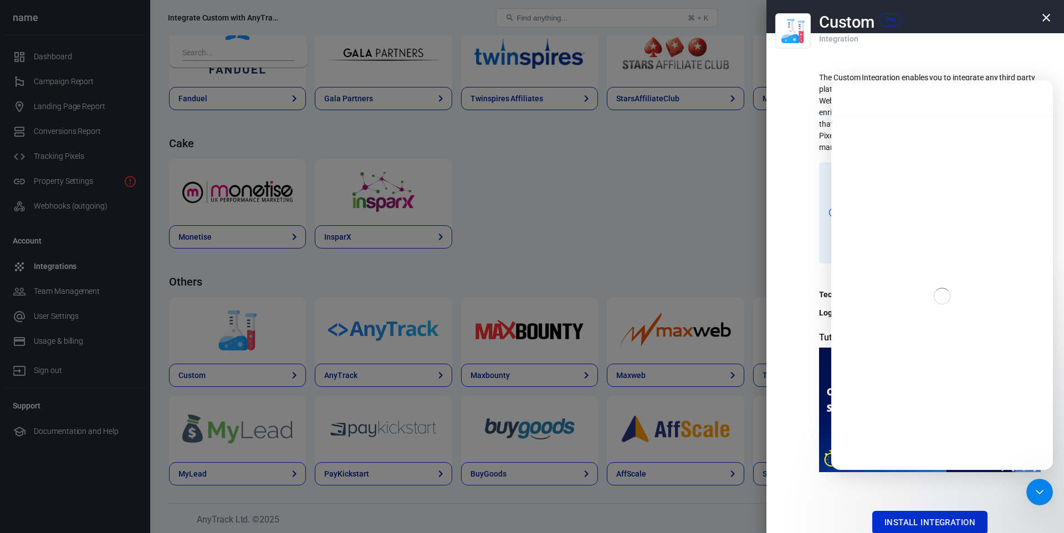
click at [1035, 491] on icon "Close Intercom Messenger" at bounding box center [1039, 492] width 13 height 13
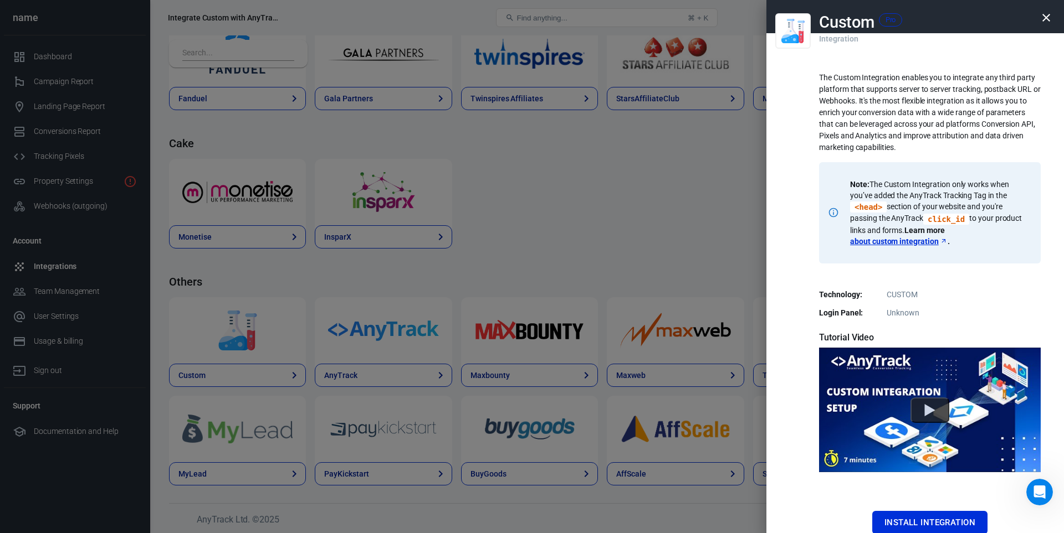
click at [889, 308] on dd "Unknown" at bounding box center [929, 313] width 208 height 12
click at [892, 292] on dd "CUSTOM" at bounding box center [929, 295] width 208 height 12
click at [889, 239] on link "about custom integration" at bounding box center [898, 241] width 97 height 11
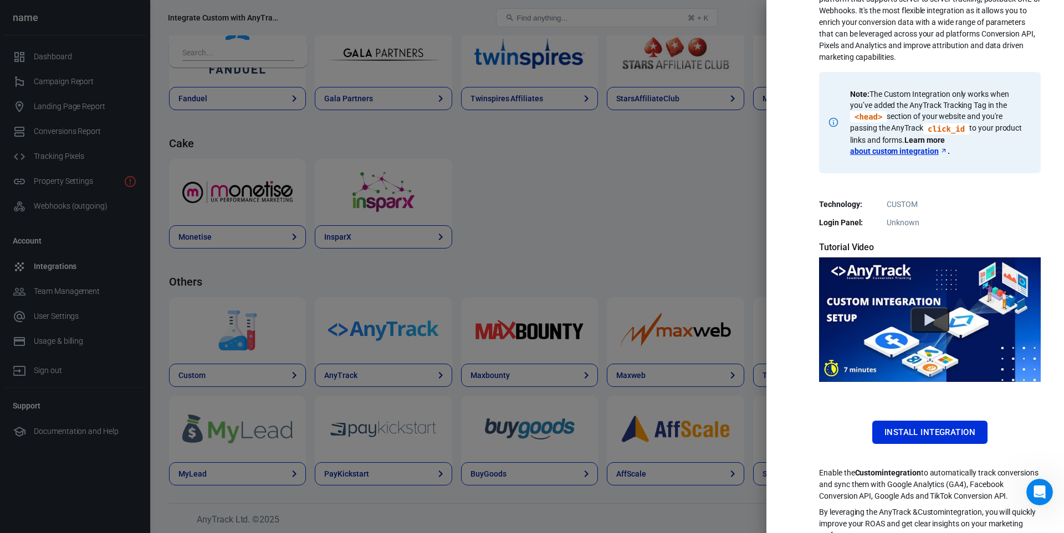
scroll to position [117, 0]
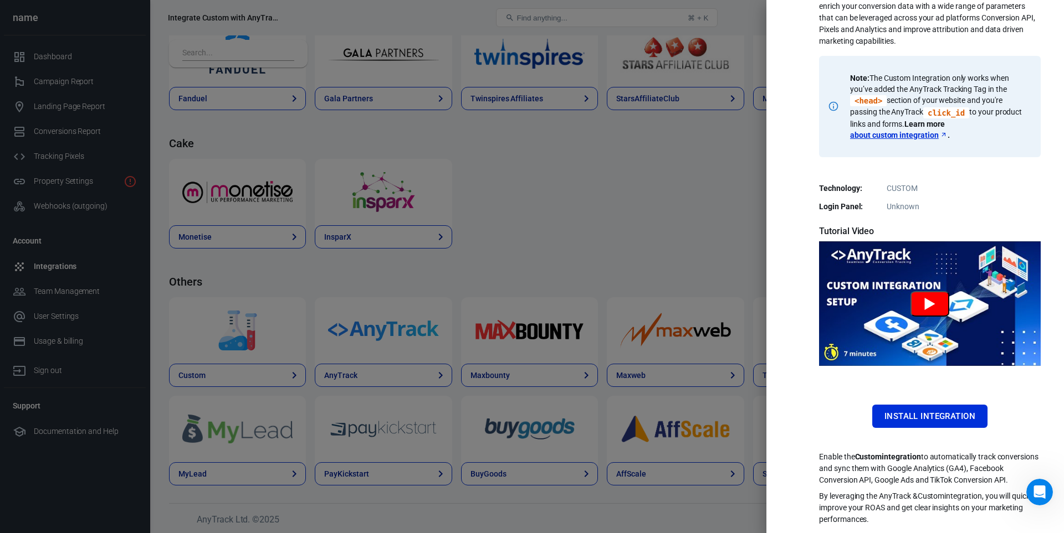
click at [921, 292] on button "Watch Custom Tutorial" at bounding box center [929, 303] width 39 height 25
